Goal: Task Accomplishment & Management: Manage account settings

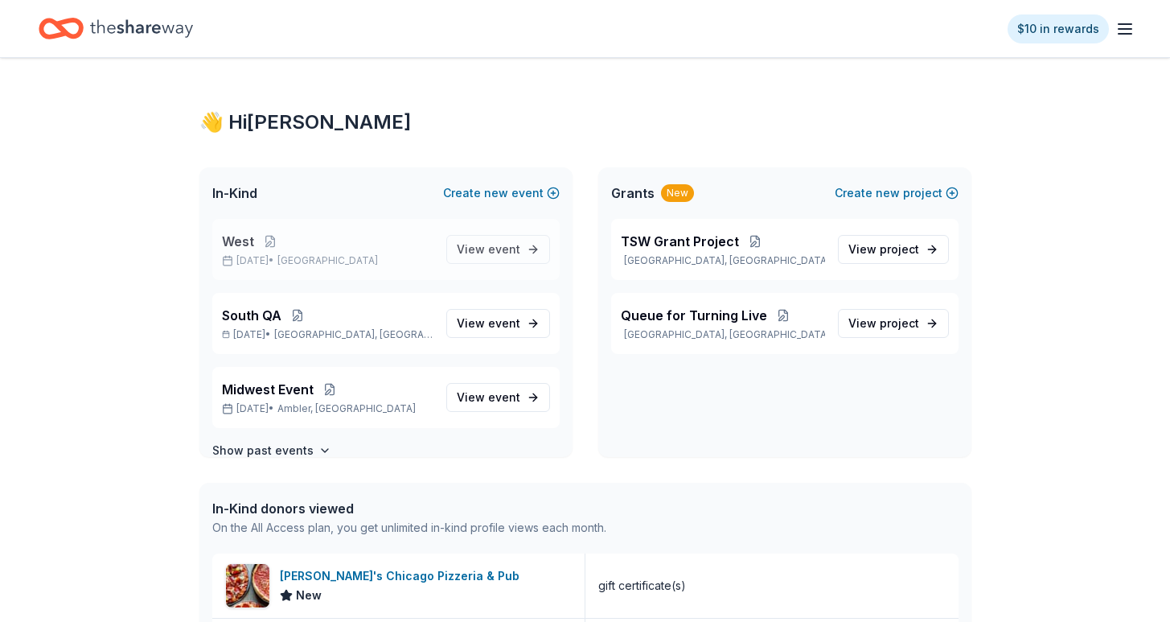
click at [231, 240] on span "West" at bounding box center [238, 241] width 32 height 19
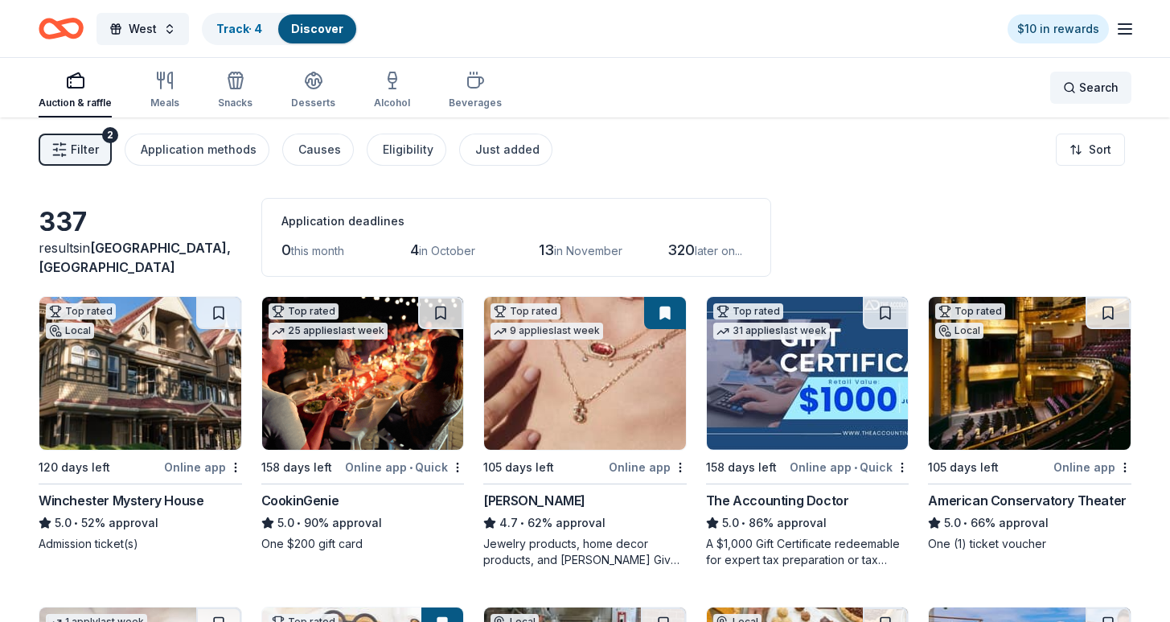
click at [1081, 88] on span "Search" at bounding box center [1098, 87] width 39 height 19
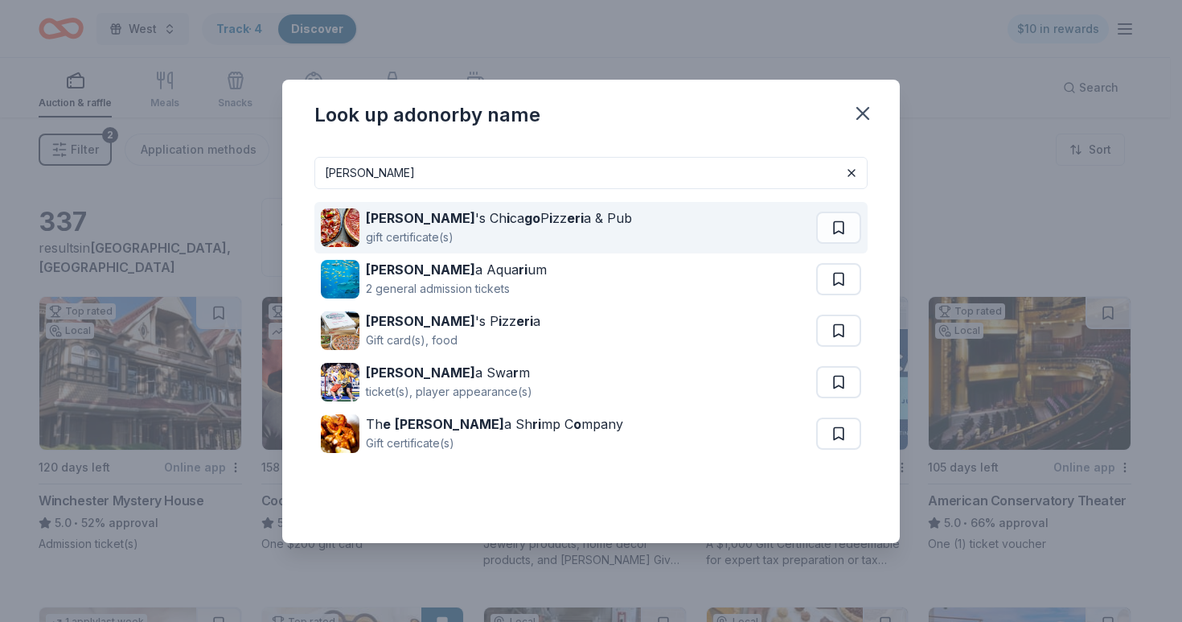
type input "Georgio"
click at [610, 223] on div "Georgio 's Ch i ca go P i zz eri a & Pub gift certificate(s)" at bounding box center [568, 227] width 495 height 51
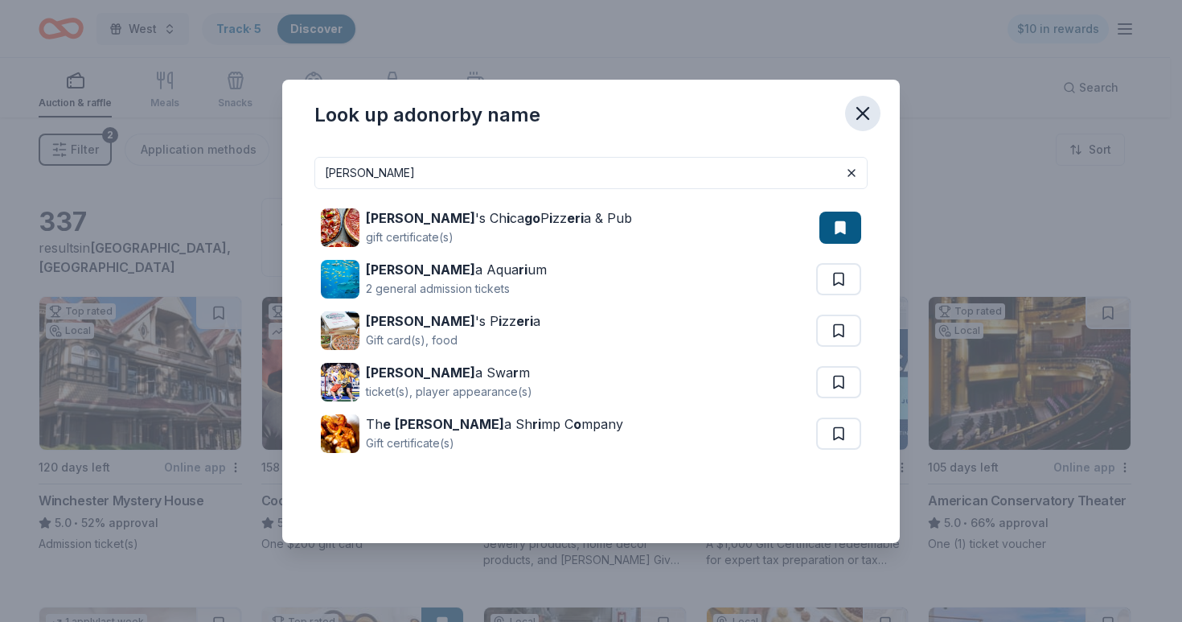
click at [848, 113] on button "button" at bounding box center [862, 113] width 35 height 35
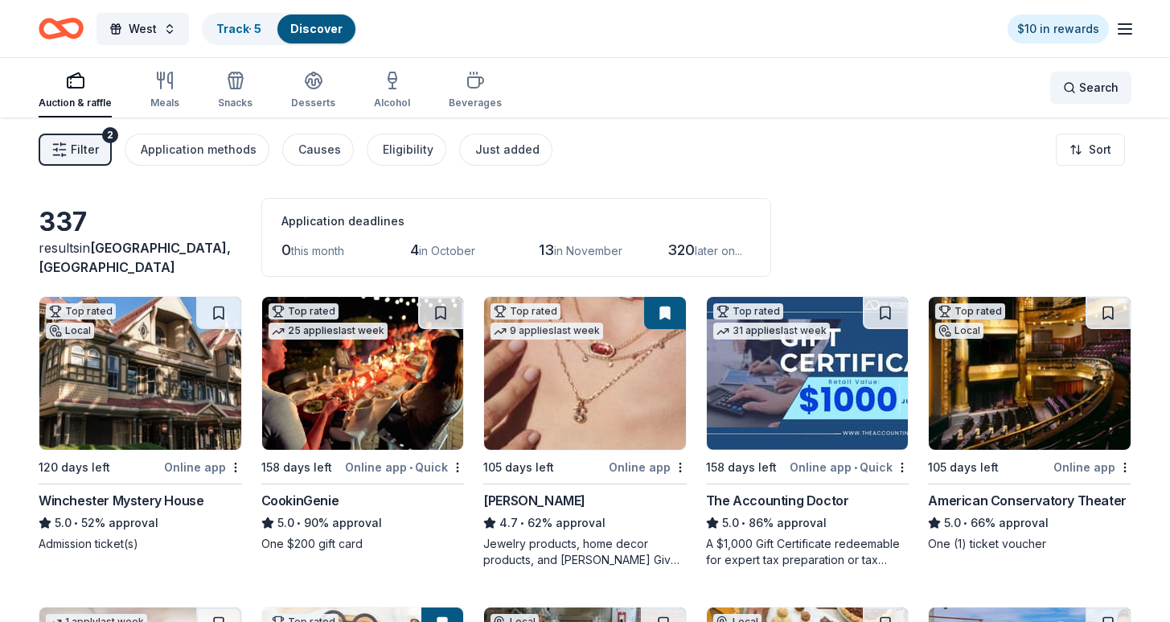
click at [1108, 87] on span "Search" at bounding box center [1098, 87] width 39 height 19
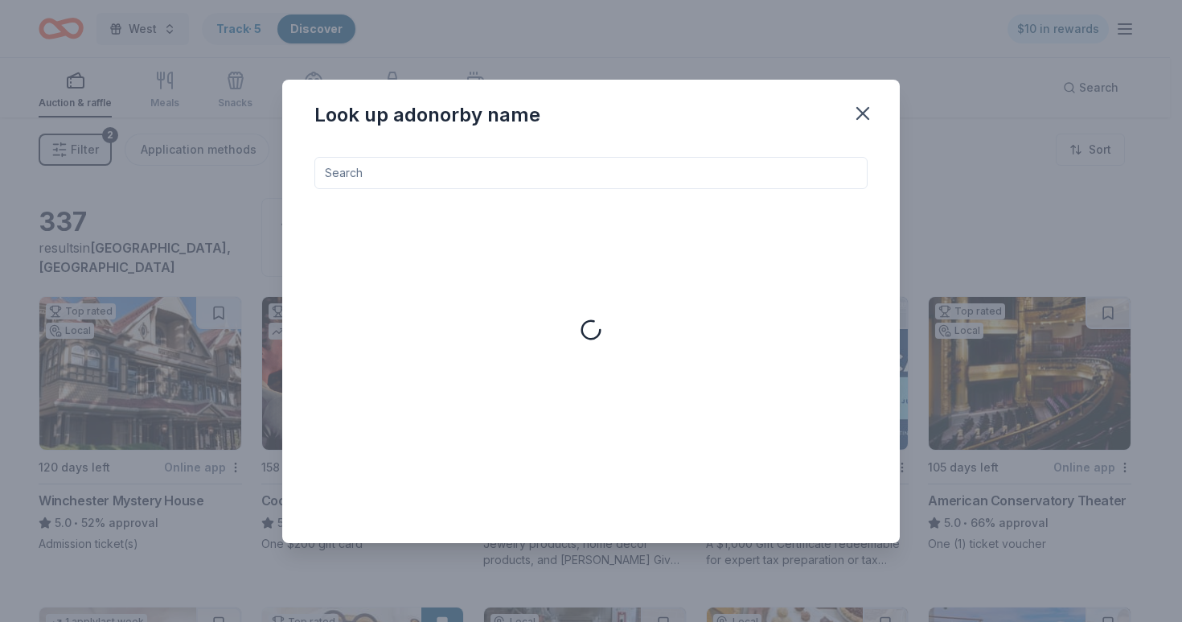
click at [618, 176] on input at bounding box center [590, 173] width 553 height 32
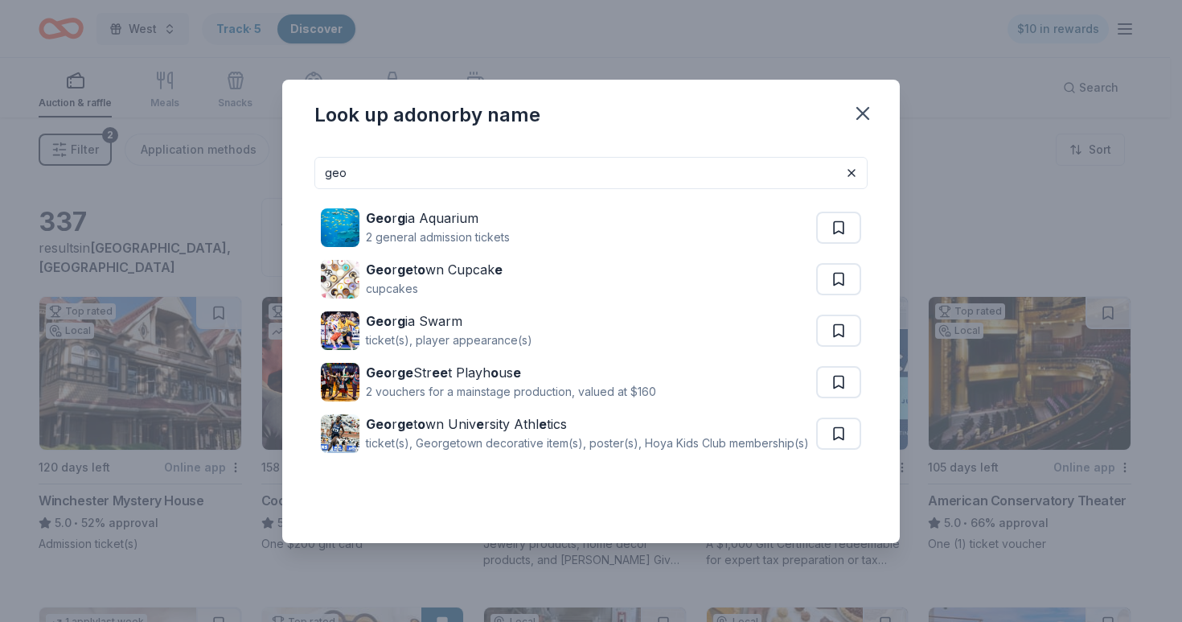
type input "Georgio"
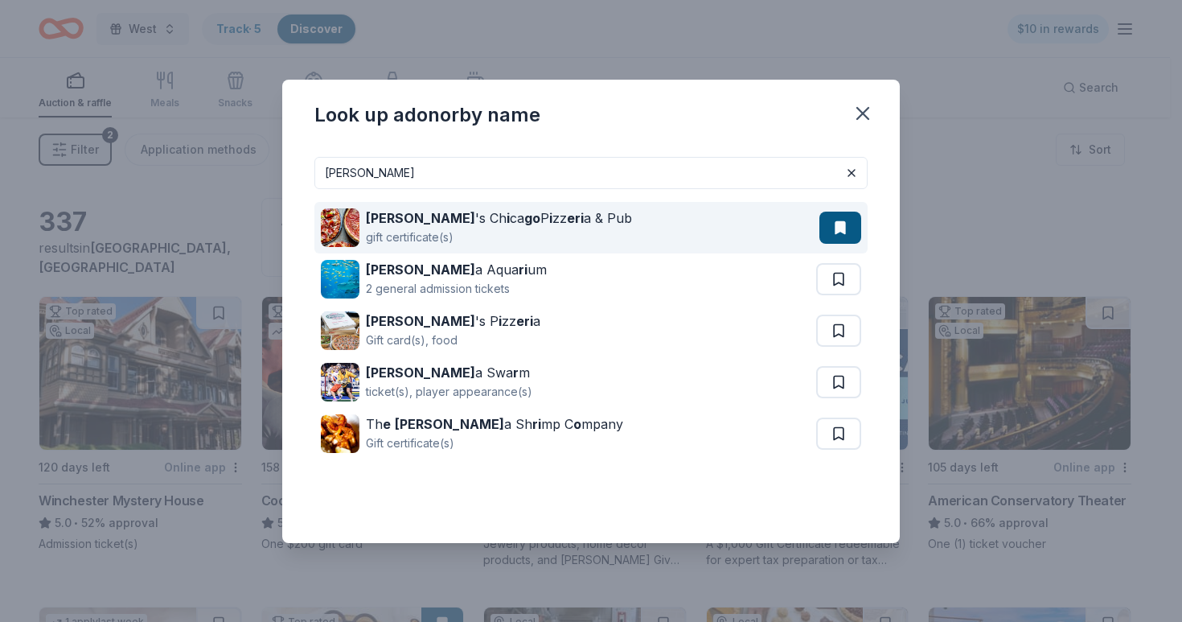
click at [669, 227] on div "Georgio 's Ch i ca go P i zz eri a & Pub gift certificate(s)" at bounding box center [570, 227] width 499 height 51
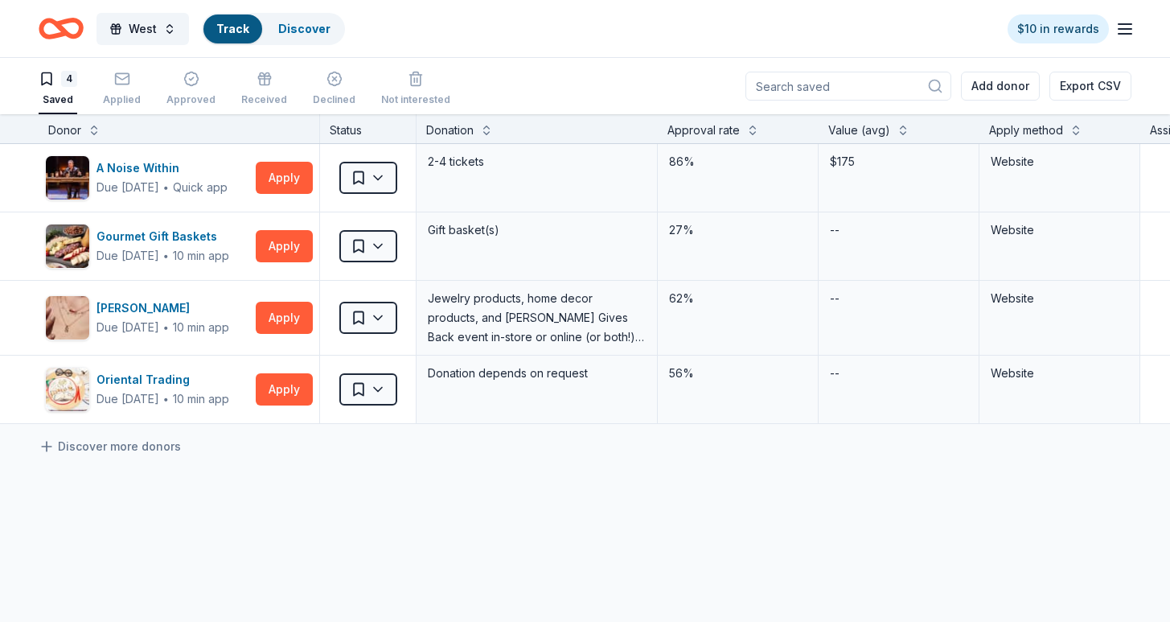
click at [355, 478] on div "A Noise Within Due in 135 days ∙ Quick app Apply Saved 2-4 tickets 86% $175 Web…" at bounding box center [790, 435] width 1581 height 582
click at [129, 82] on div "button" at bounding box center [122, 79] width 38 height 16
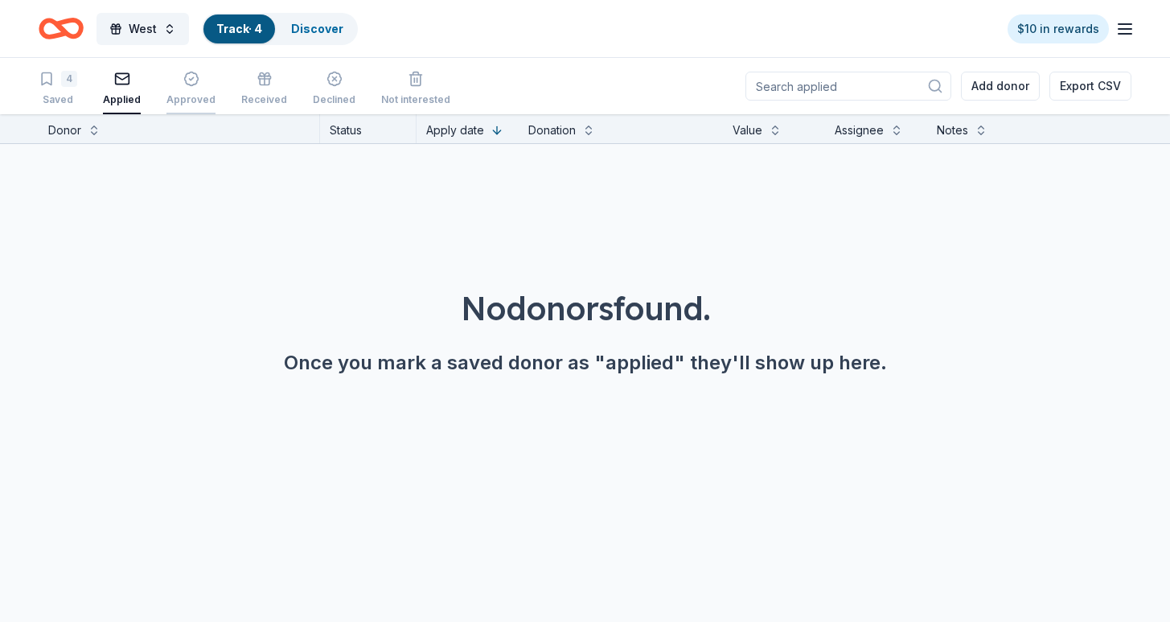
click at [189, 84] on icon "button" at bounding box center [191, 79] width 14 height 14
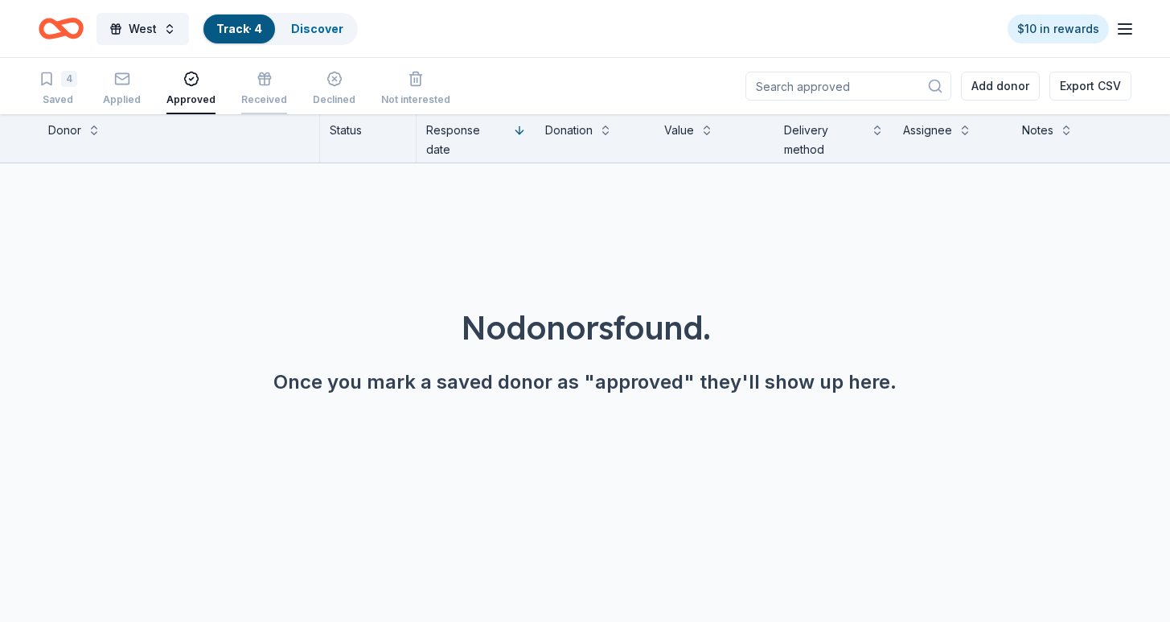
click at [257, 81] on icon "button" at bounding box center [265, 79] width 16 height 16
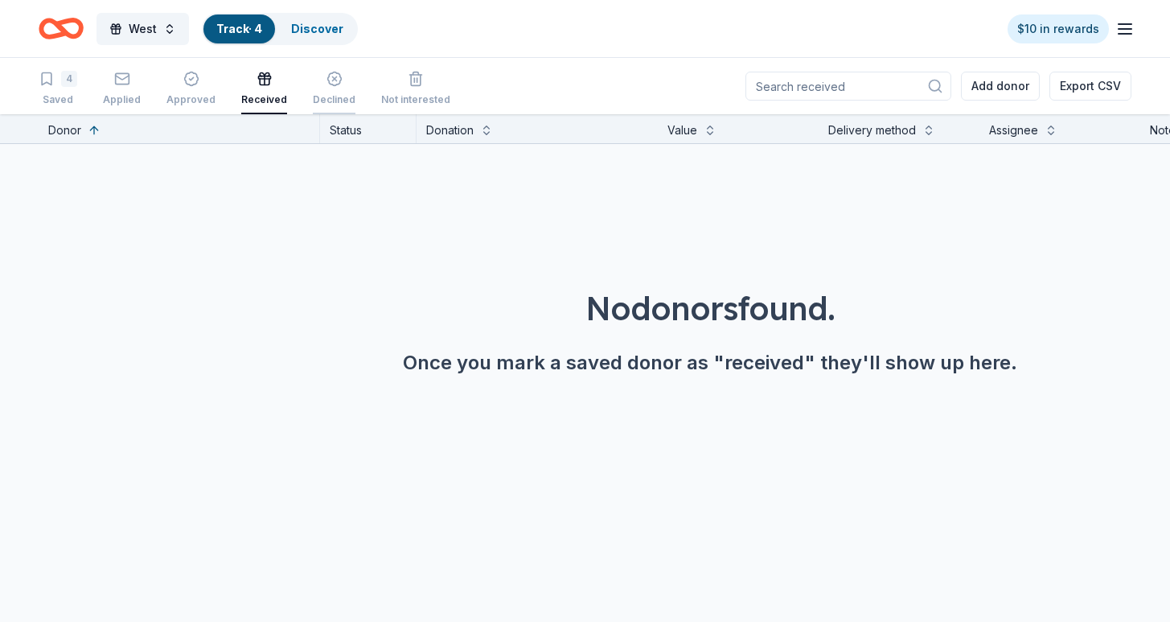
click at [337, 80] on div "button" at bounding box center [334, 79] width 43 height 16
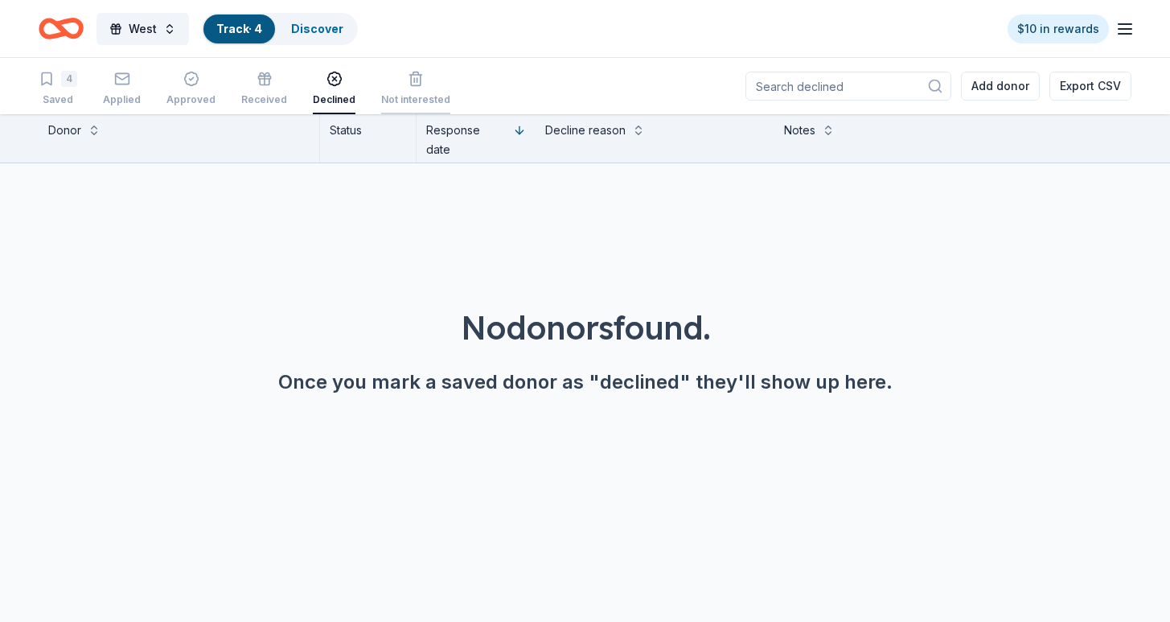
click at [415, 80] on div "button" at bounding box center [415, 79] width 69 height 16
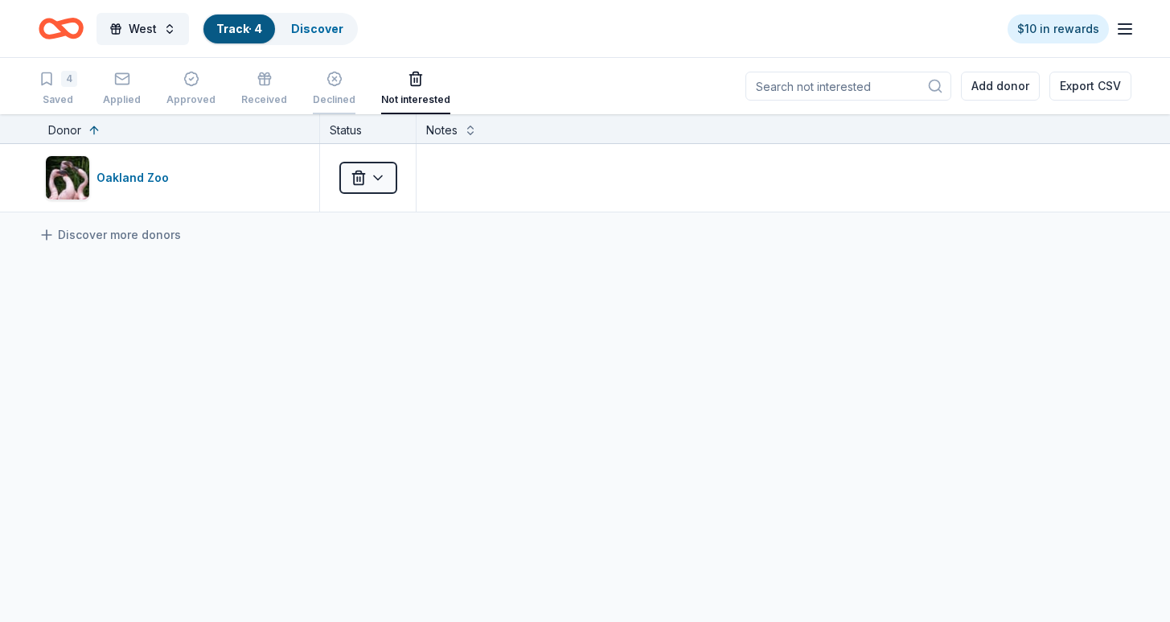
click at [326, 80] on icon "button" at bounding box center [334, 79] width 16 height 16
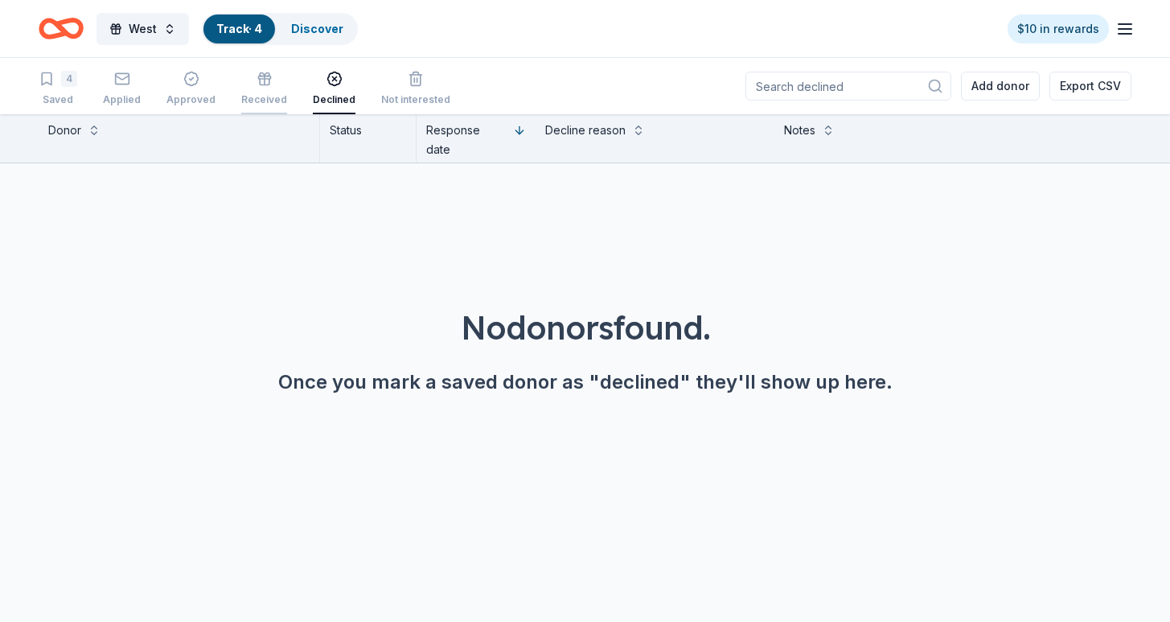
click at [257, 88] on div "Received" at bounding box center [264, 88] width 46 height 35
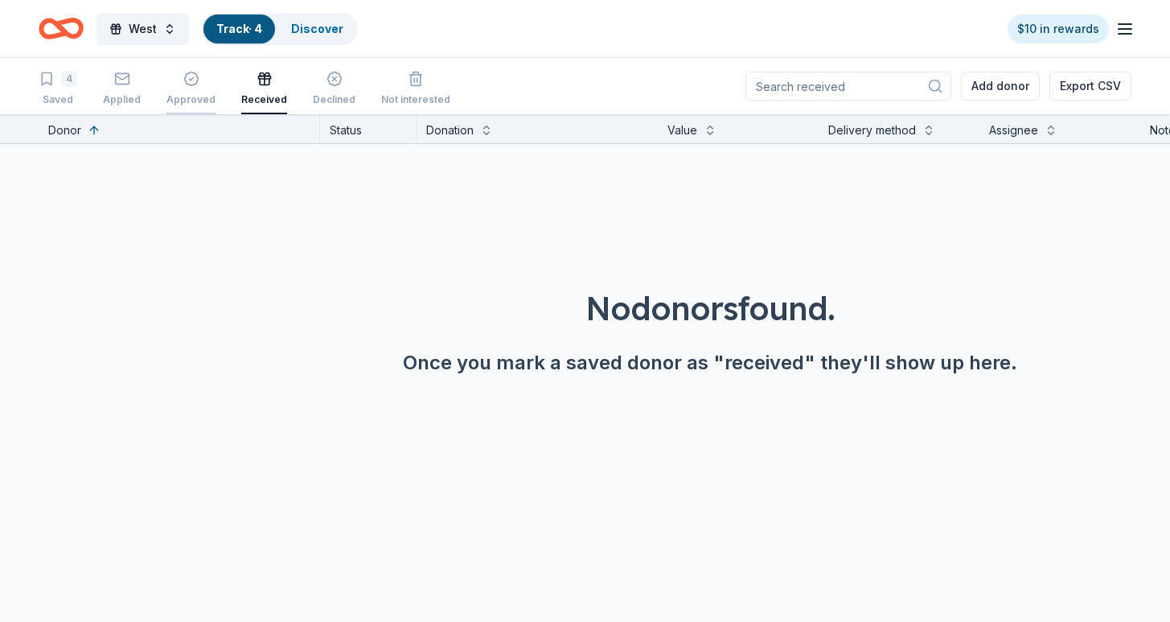
click at [182, 95] on div "Approved" at bounding box center [190, 99] width 49 height 13
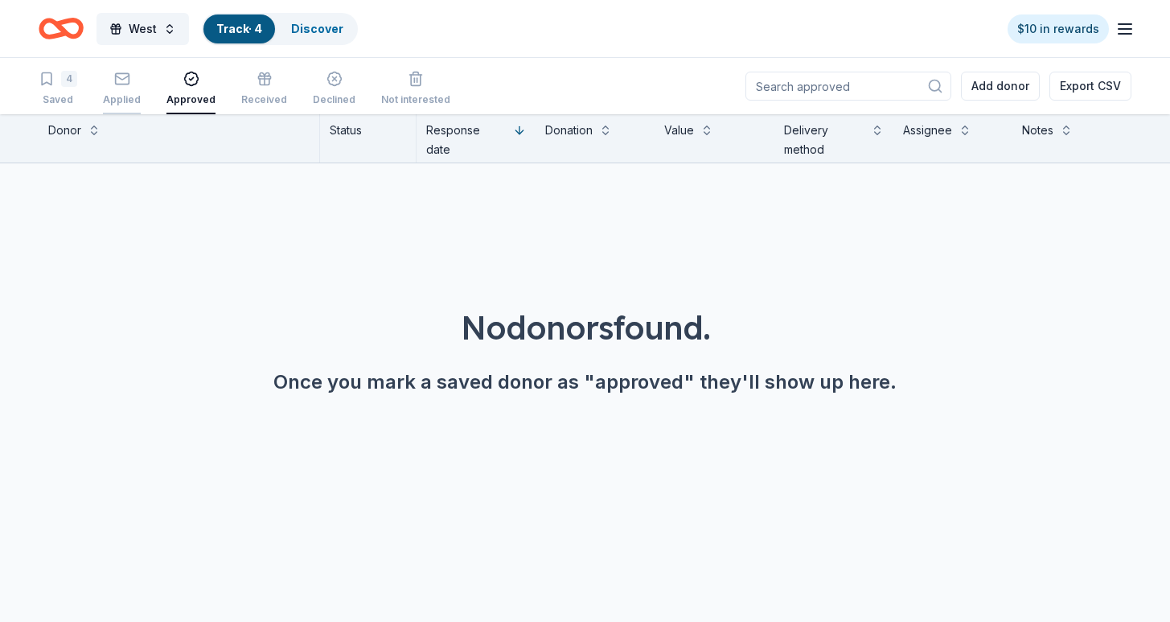
click at [109, 98] on div "Applied" at bounding box center [122, 99] width 38 height 13
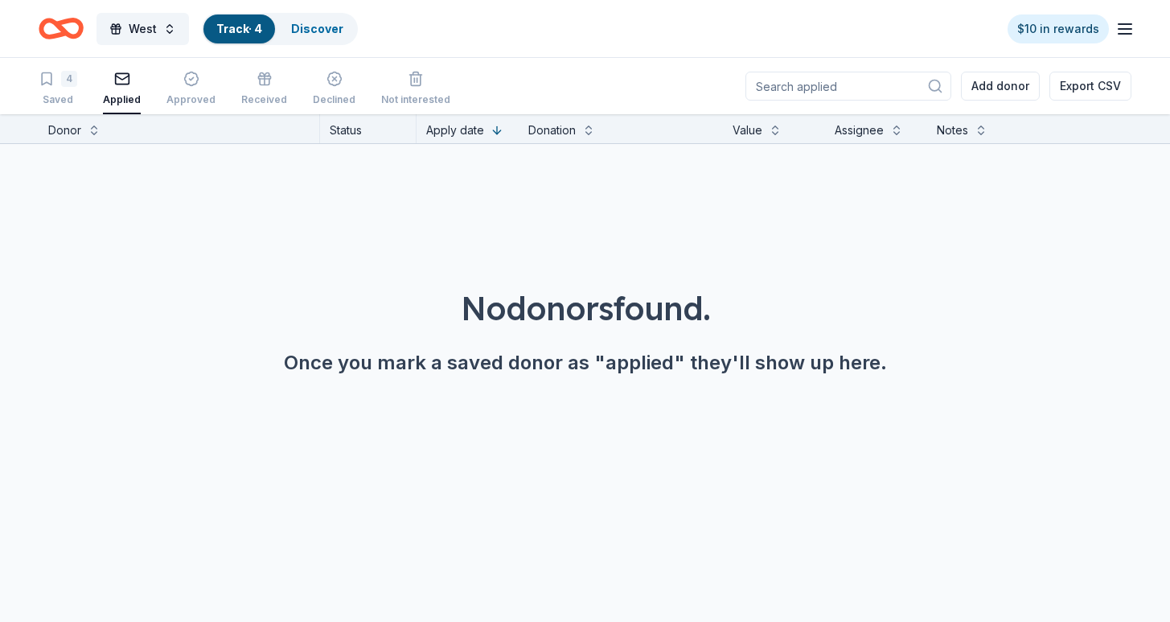
click at [201, 344] on div "No donors found. Once you mark a saved donor as "applied" they'll show up here." at bounding box center [585, 330] width 1093 height 90
click at [306, 28] on link "Discover" at bounding box center [317, 29] width 52 height 14
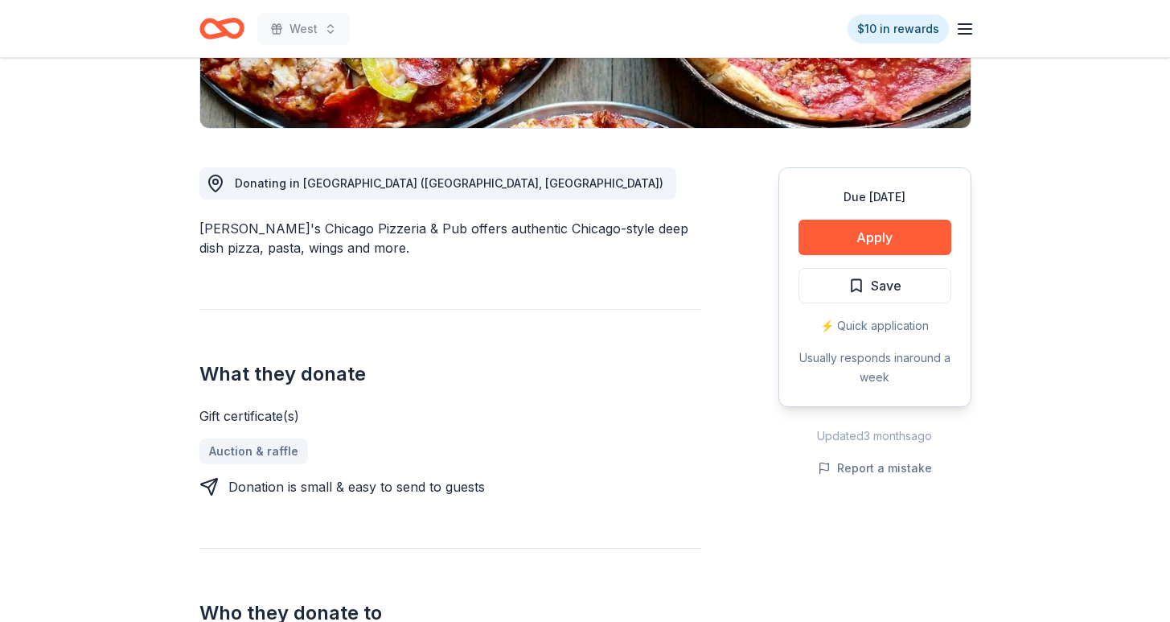
scroll to position [420, 0]
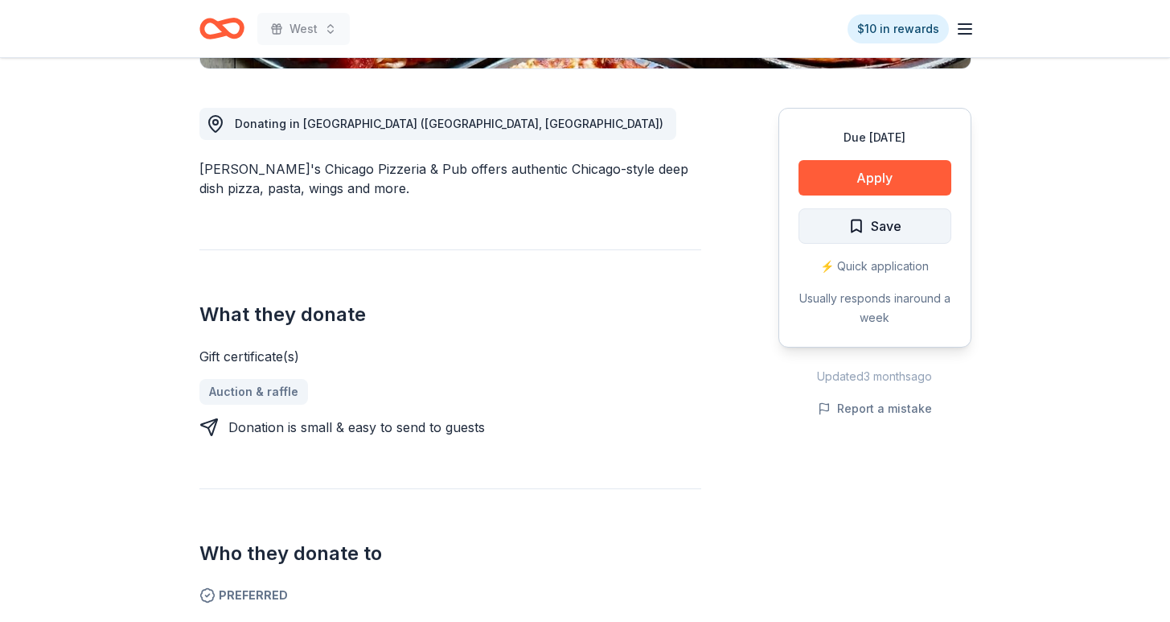
click at [869, 229] on span "Save" at bounding box center [874, 226] width 53 height 21
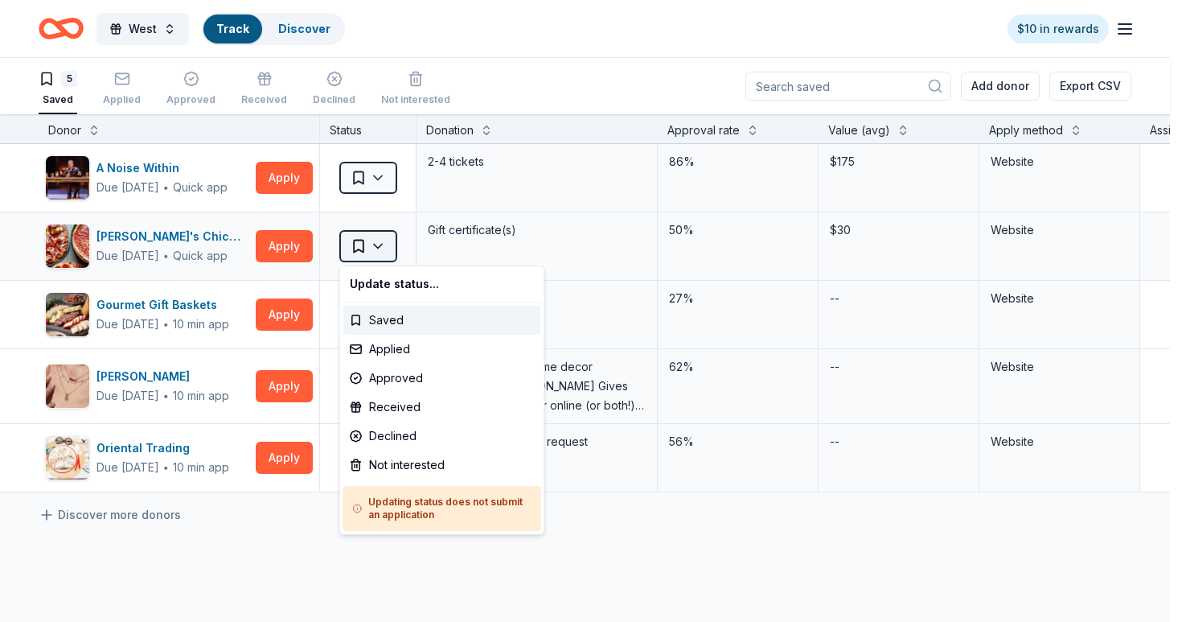
click at [379, 248] on html "West Track Discover $10 in rewards 5 Saved Applied Approved Received Declined N…" at bounding box center [591, 311] width 1182 height 622
click at [387, 342] on div "Applied" at bounding box center [442, 349] width 198 height 29
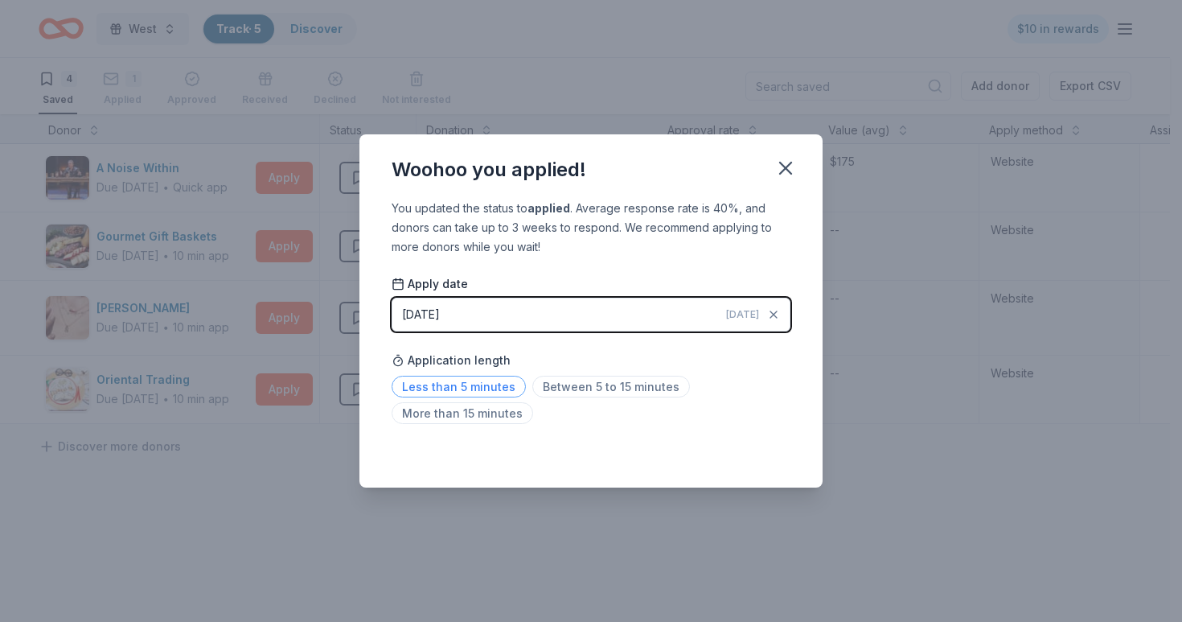
click at [480, 385] on span "Less than 5 minutes" at bounding box center [459, 387] width 134 height 22
click at [780, 169] on icon "button" at bounding box center [785, 168] width 23 height 23
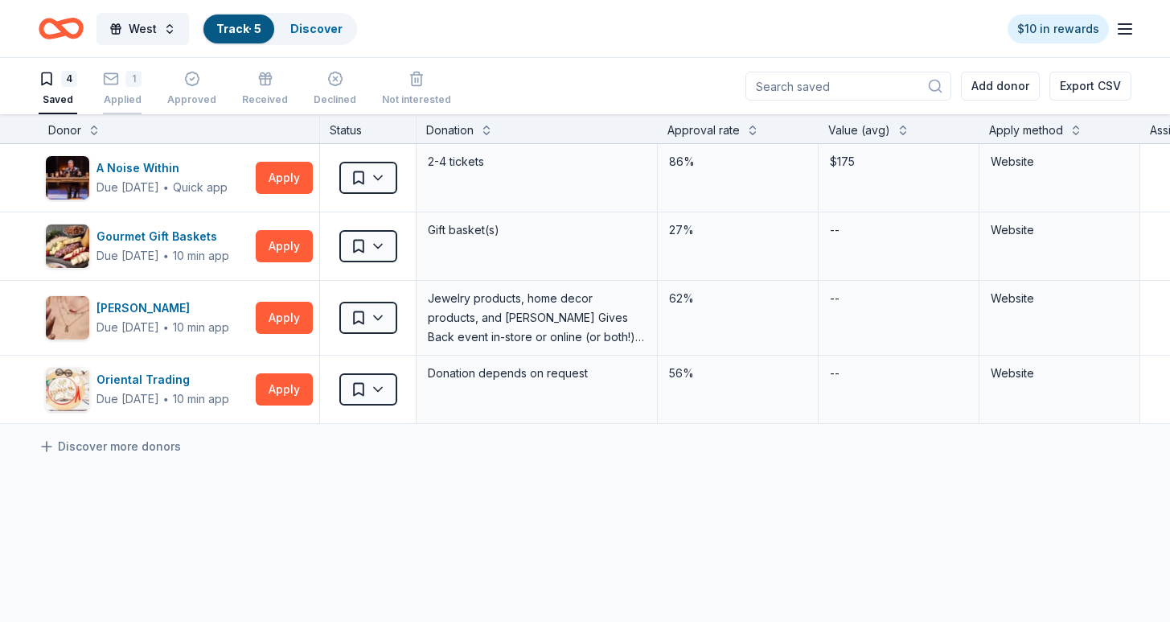
click at [133, 83] on div "1" at bounding box center [133, 79] width 16 height 16
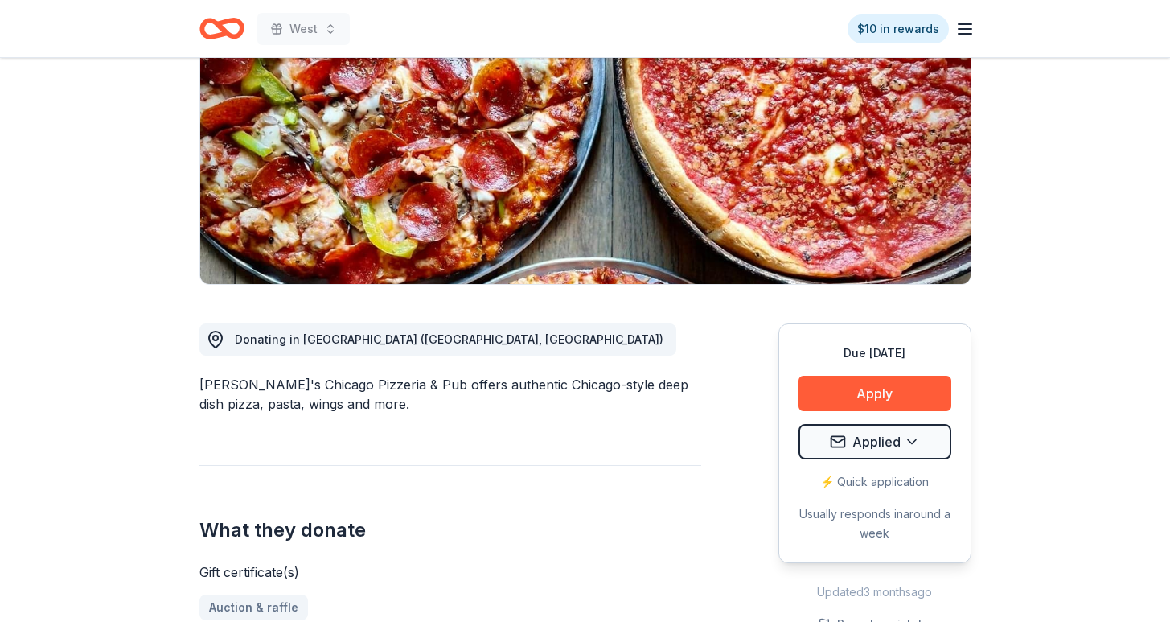
scroll to position [430, 0]
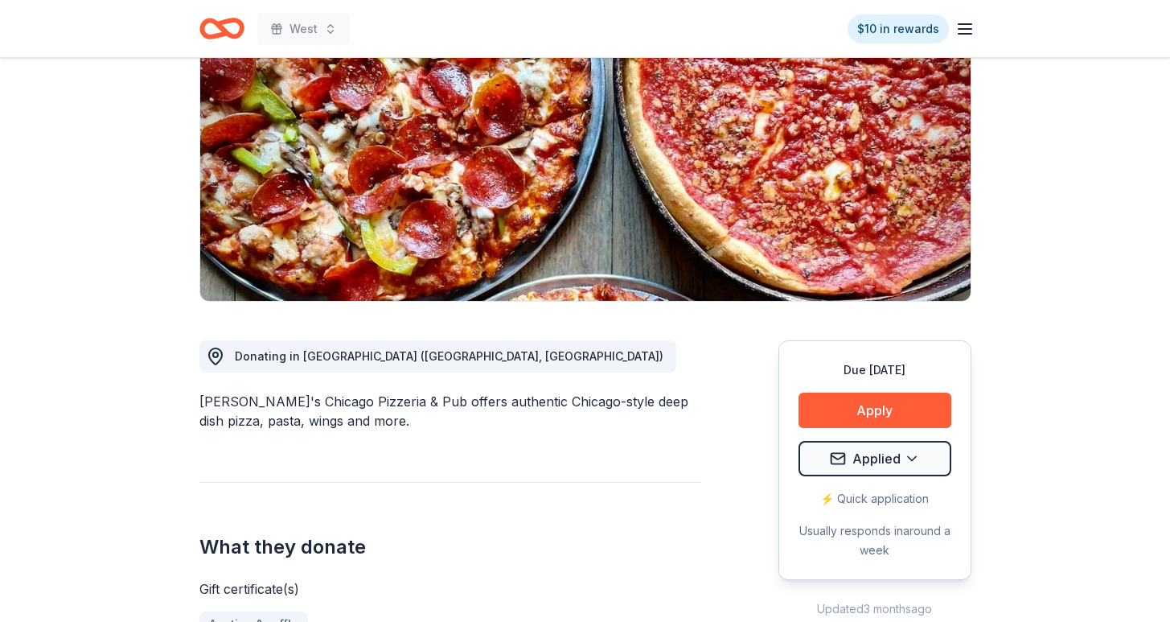
scroll to position [263, 0]
